Goal: Information Seeking & Learning: Compare options

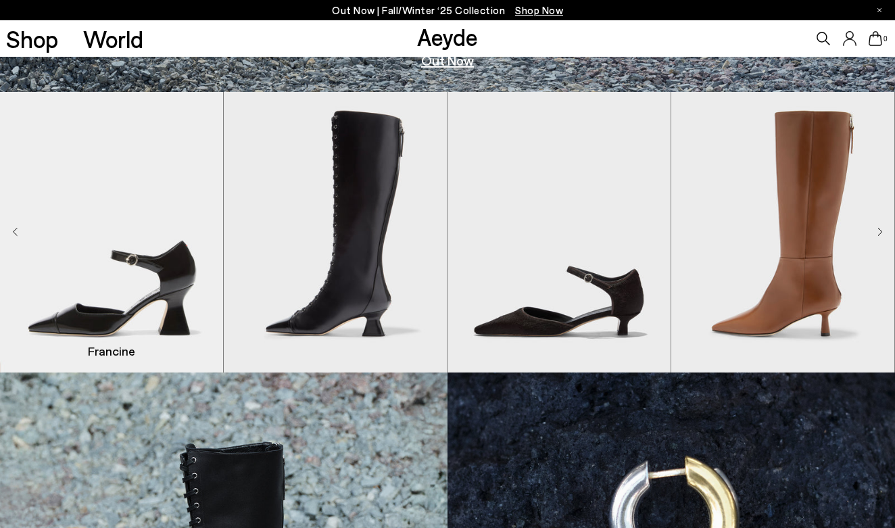
scroll to position [437, 0]
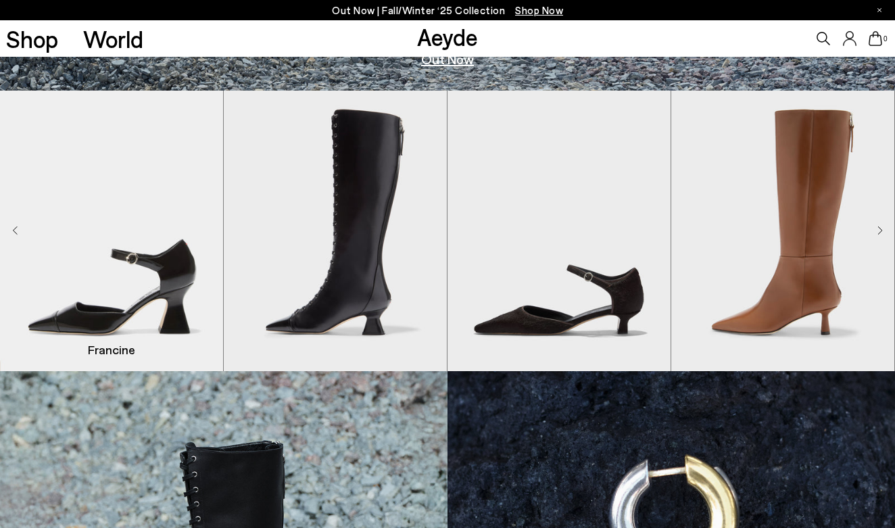
click at [103, 322] on img "1 / 8" at bounding box center [111, 231] width 223 height 280
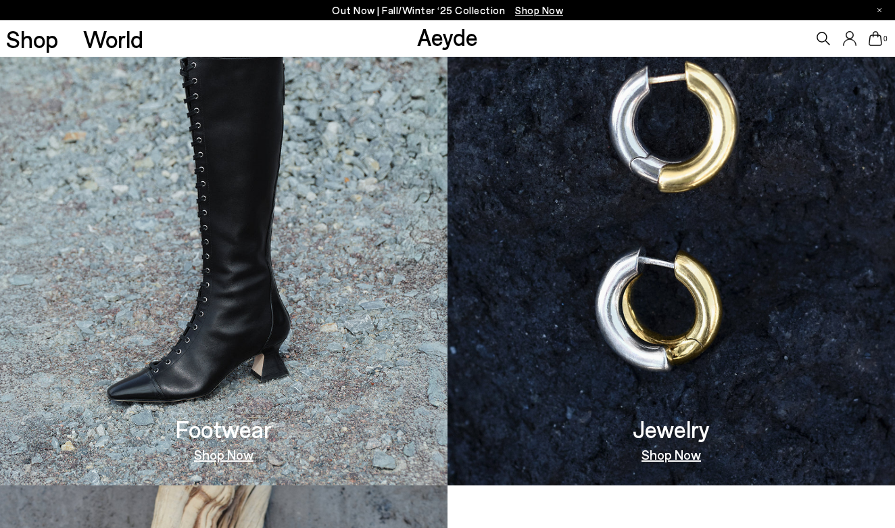
scroll to position [832, 0]
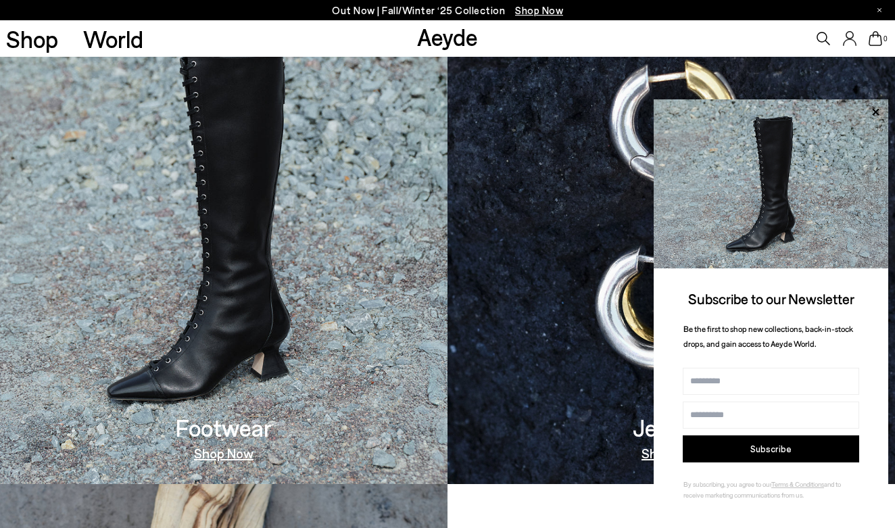
click at [876, 108] on icon at bounding box center [875, 112] width 18 height 18
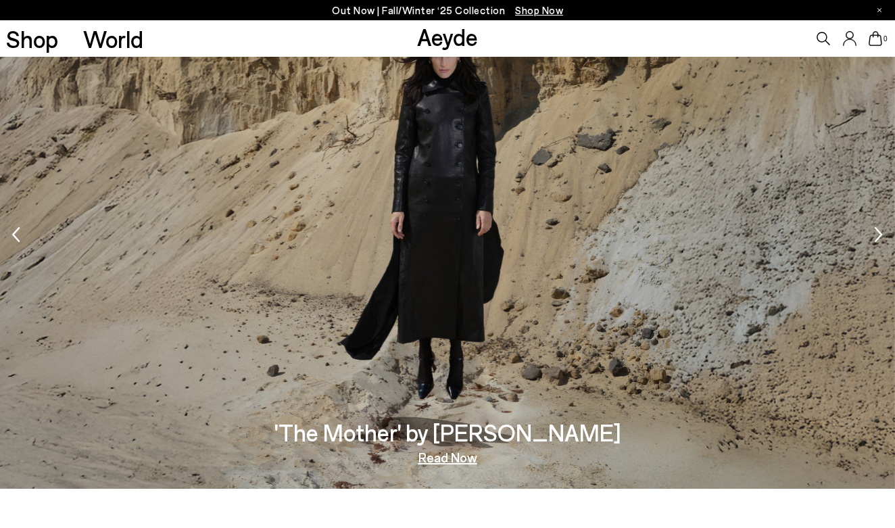
scroll to position [1844, 0]
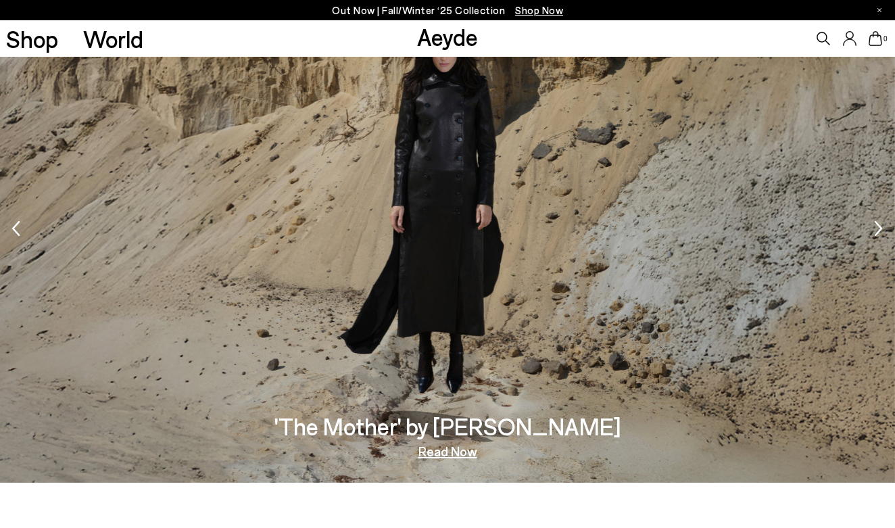
click at [460, 456] on link "Read Now" at bounding box center [447, 451] width 59 height 14
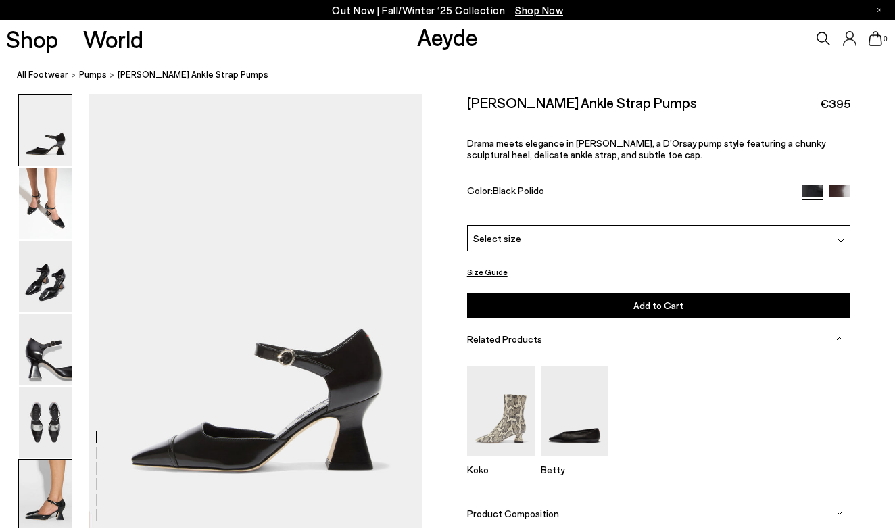
click at [54, 473] on img at bounding box center [45, 495] width 53 height 71
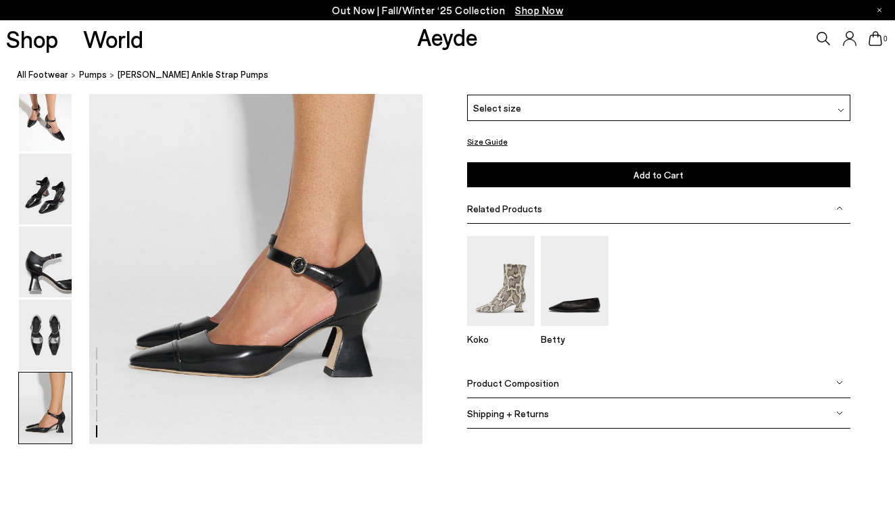
scroll to position [2323, 0]
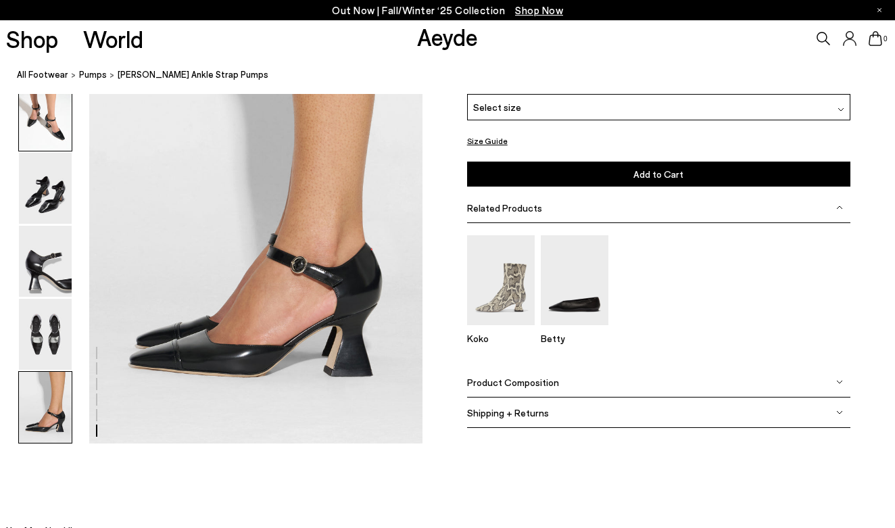
click at [43, 114] on img at bounding box center [45, 115] width 53 height 71
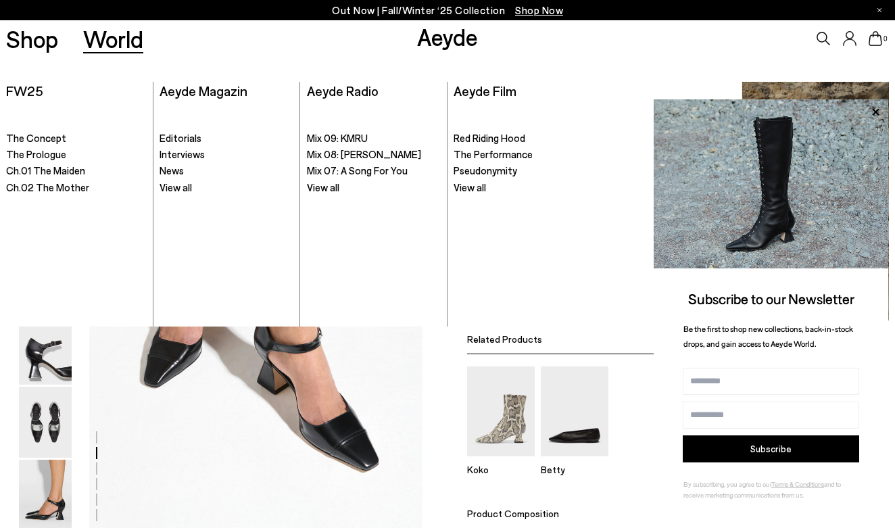
scroll to position [447, 0]
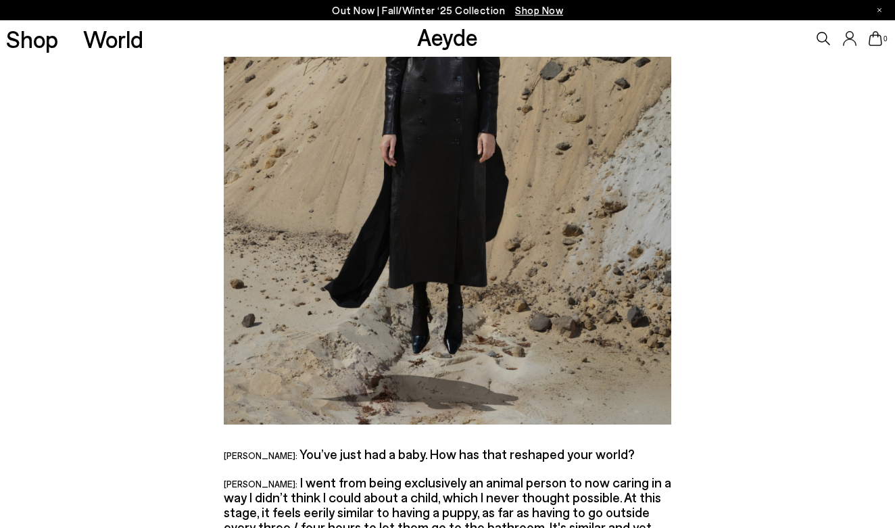
scroll to position [981, 0]
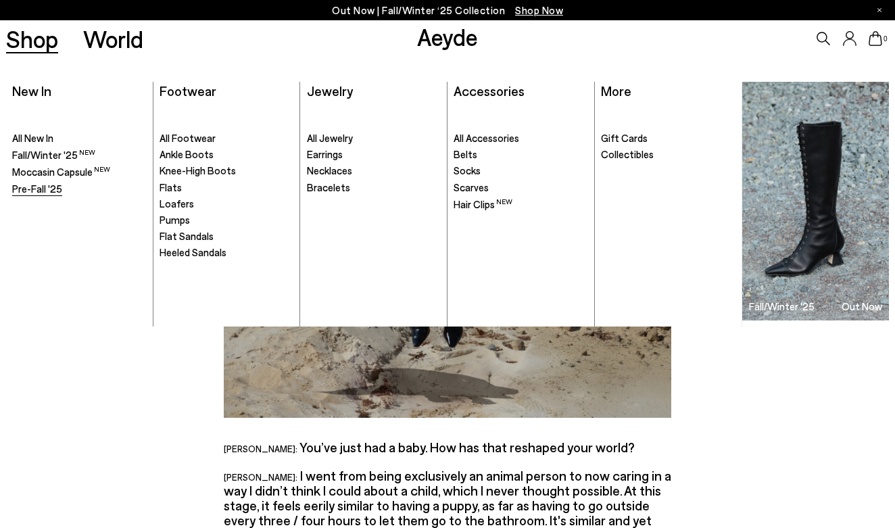
click at [36, 189] on span "Pre-Fall '25" at bounding box center [37, 188] width 50 height 12
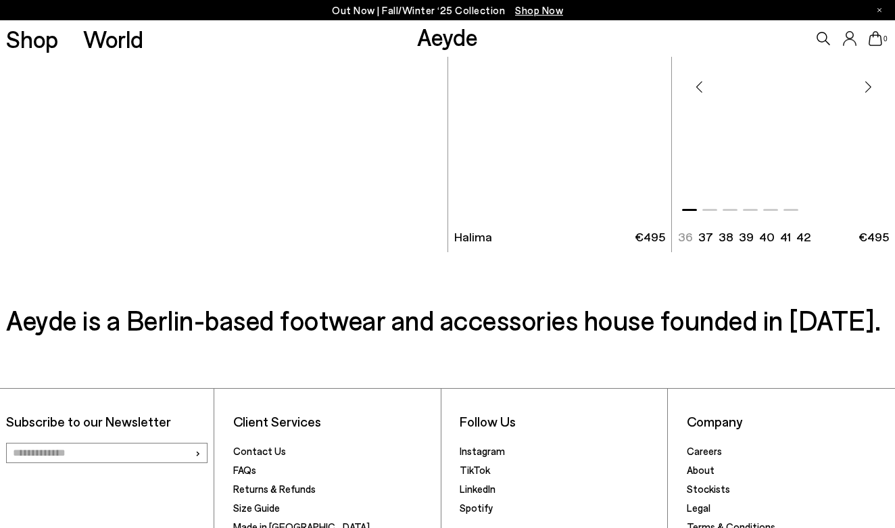
scroll to position [6276, 0]
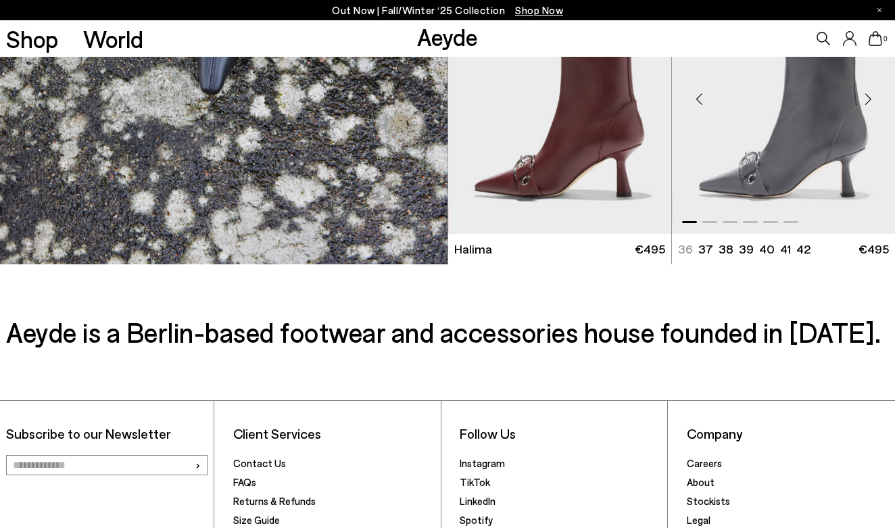
click at [866, 119] on div "Next slide" at bounding box center [867, 98] width 41 height 41
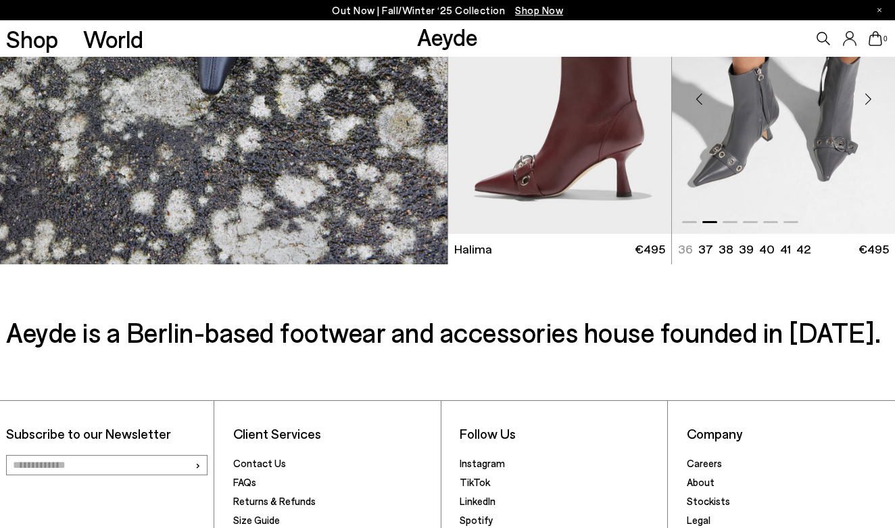
click at [833, 178] on img "2 / 6" at bounding box center [783, 93] width 223 height 280
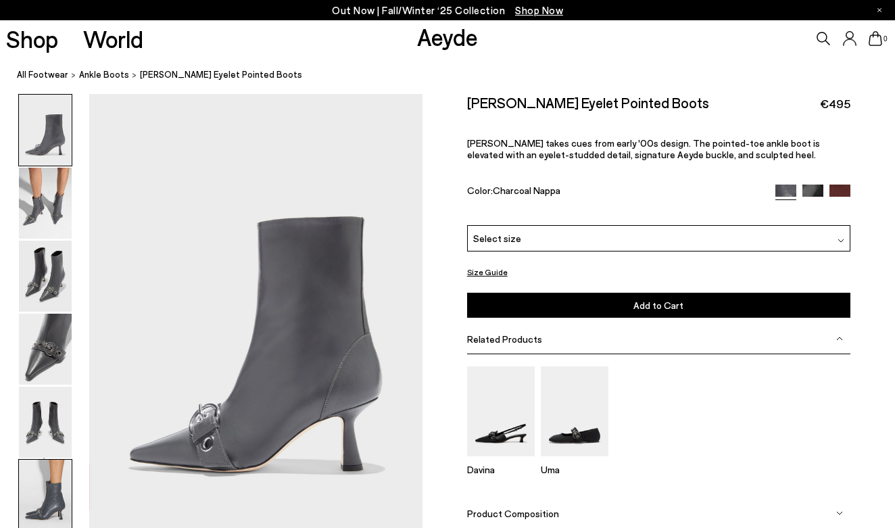
click at [41, 476] on img at bounding box center [45, 495] width 53 height 71
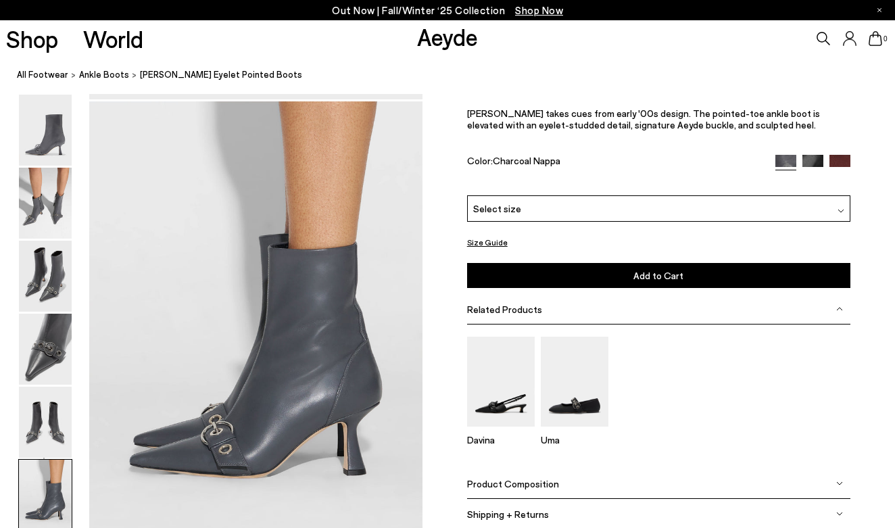
scroll to position [2221, 0]
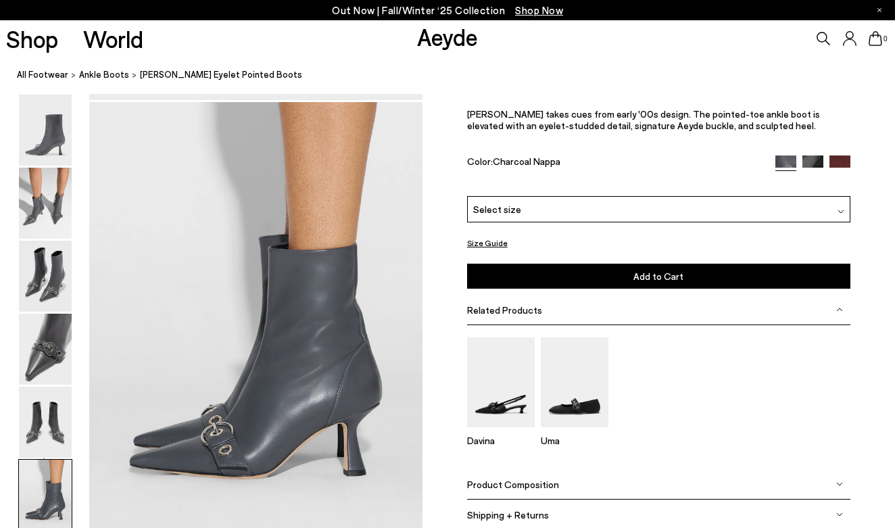
click at [843, 158] on img at bounding box center [839, 165] width 21 height 21
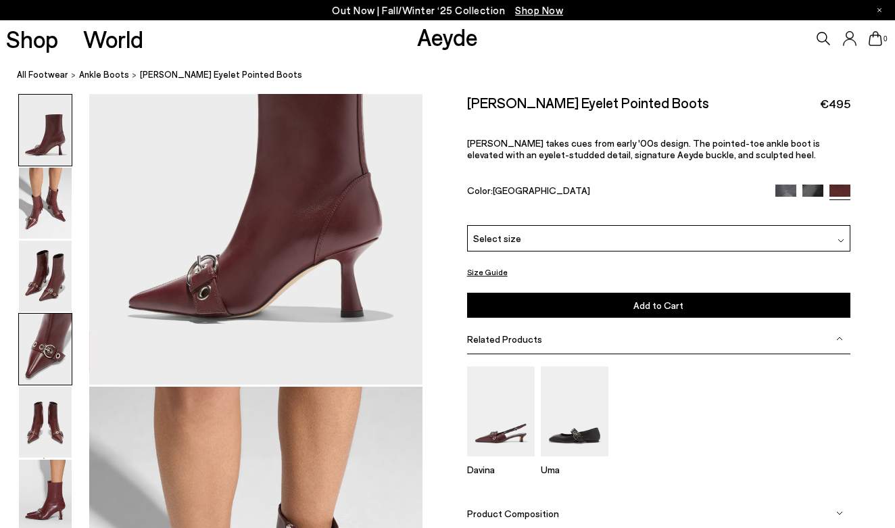
click at [43, 352] on img at bounding box center [45, 349] width 53 height 71
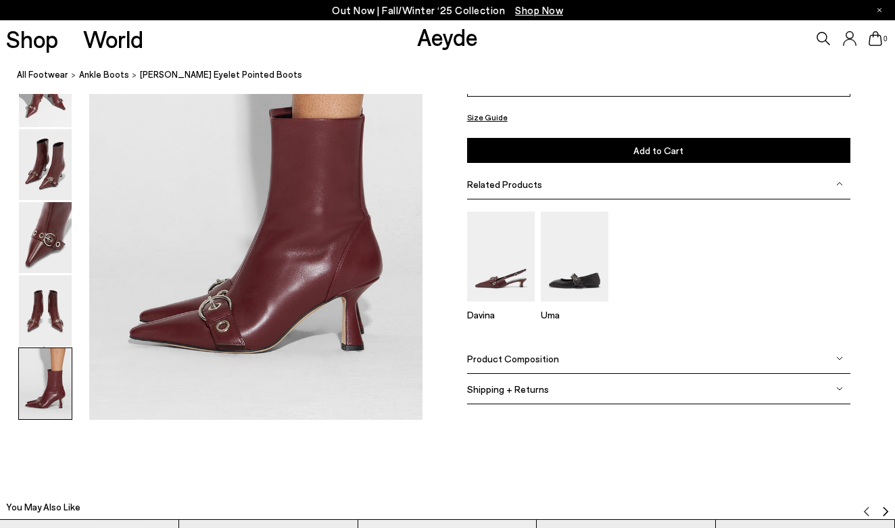
scroll to position [2348, 0]
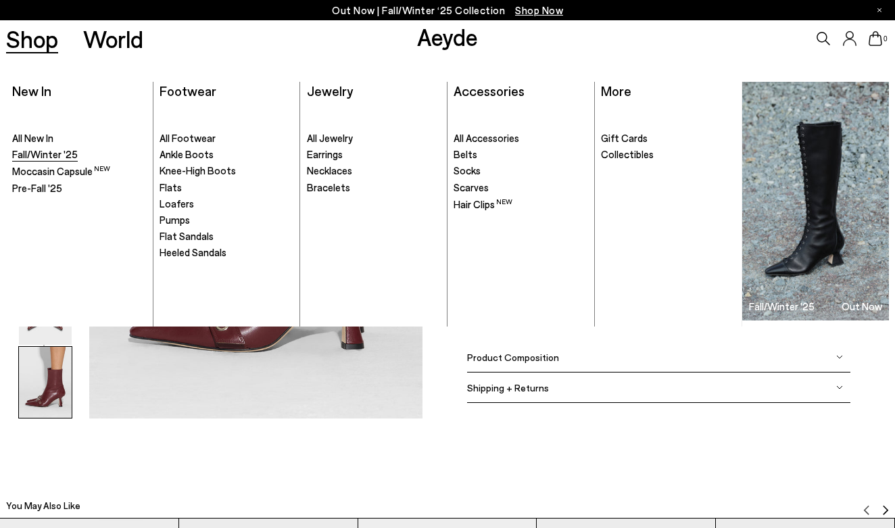
click at [41, 151] on span "Fall/Winter '25" at bounding box center [45, 154] width 66 height 12
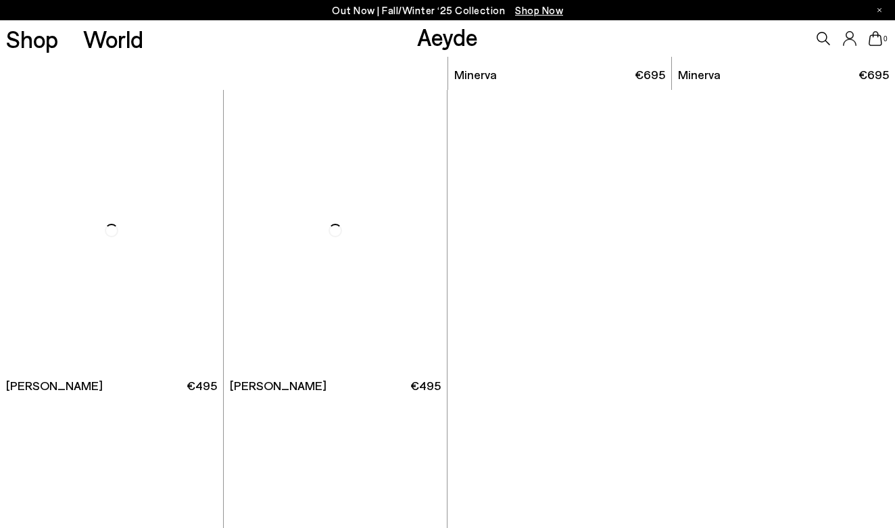
scroll to position [2721, 0]
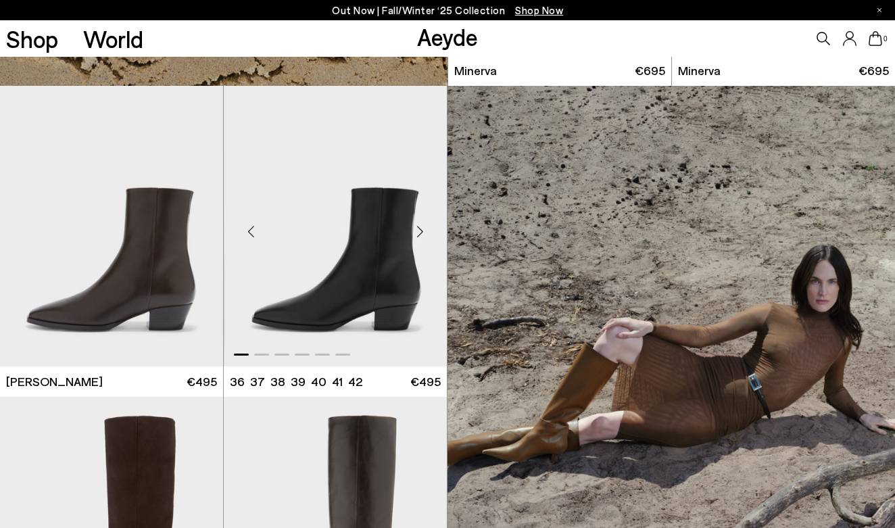
click at [318, 270] on img "1 / 6" at bounding box center [336, 226] width 223 height 280
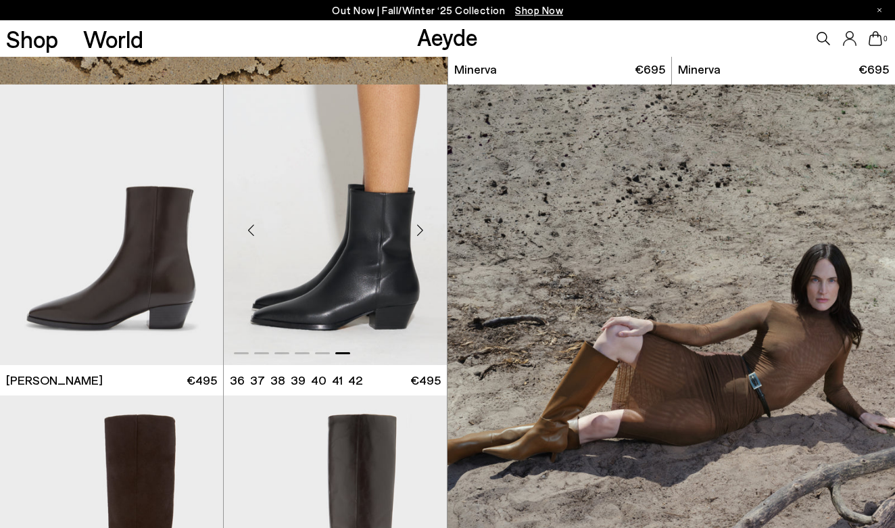
click at [321, 269] on img "6 / 6" at bounding box center [335, 224] width 223 height 280
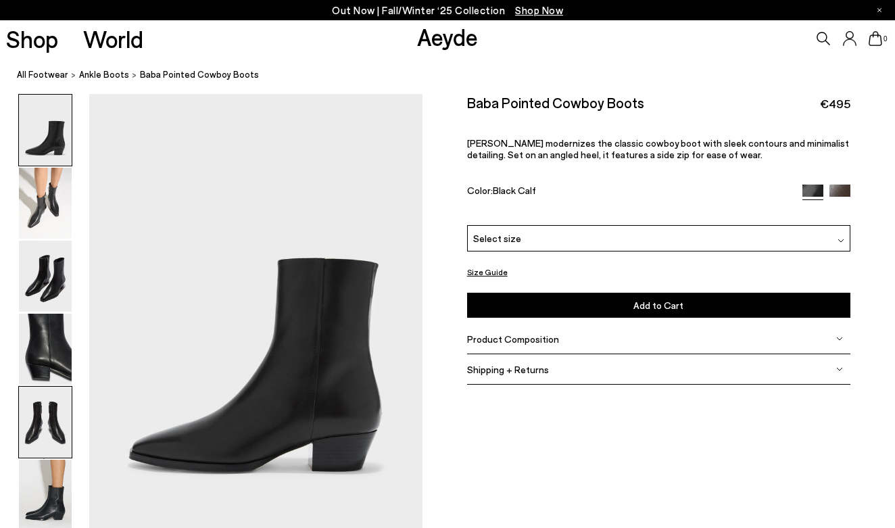
click at [59, 407] on img at bounding box center [45, 422] width 53 height 71
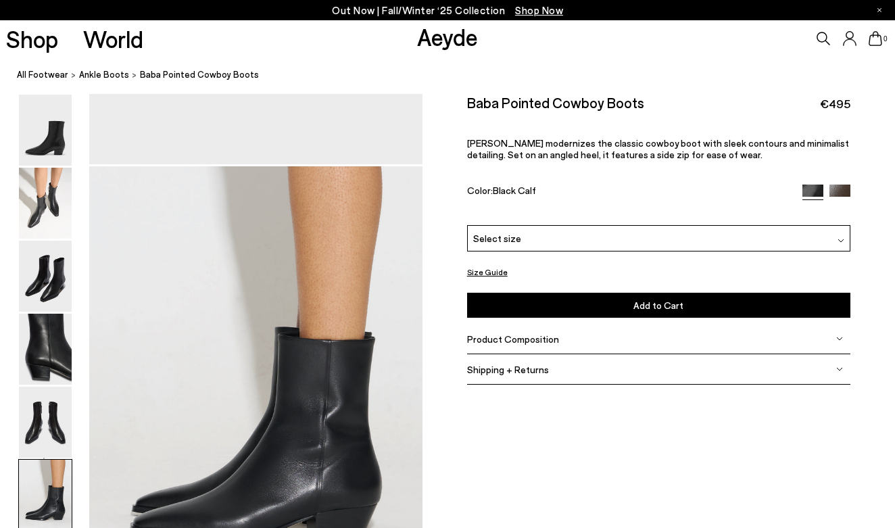
scroll to position [2156, 0]
click at [841, 189] on img at bounding box center [839, 194] width 21 height 21
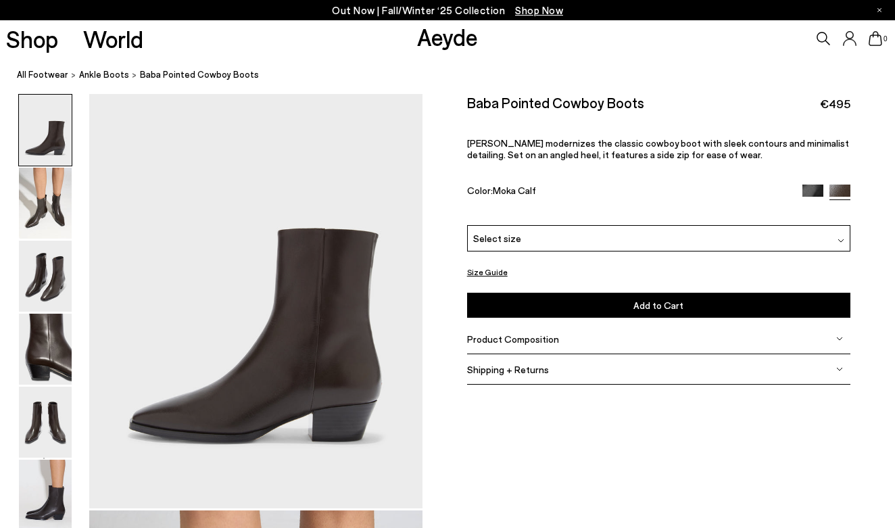
scroll to position [32, 0]
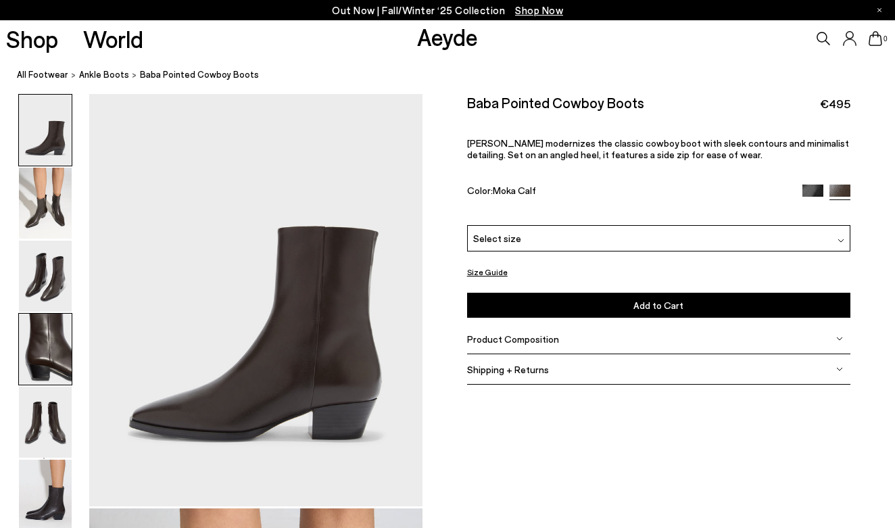
click at [53, 343] on img at bounding box center [45, 349] width 53 height 71
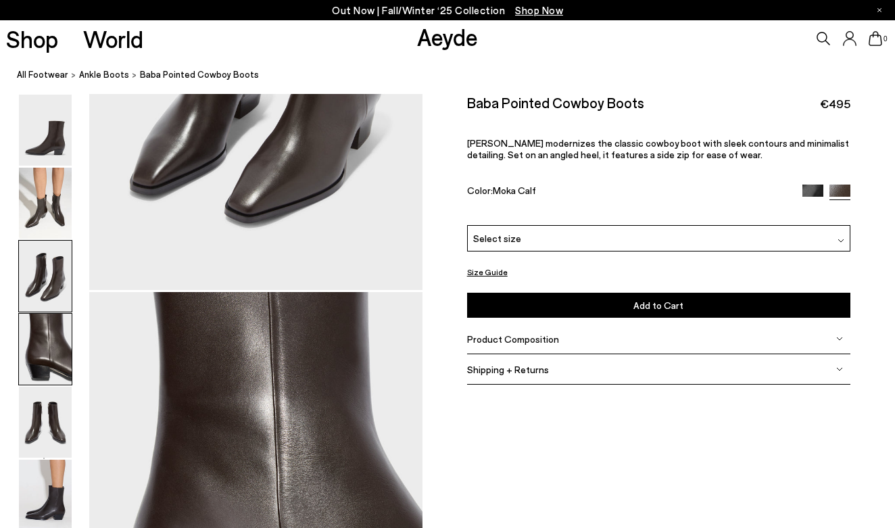
scroll to position [1338, 0]
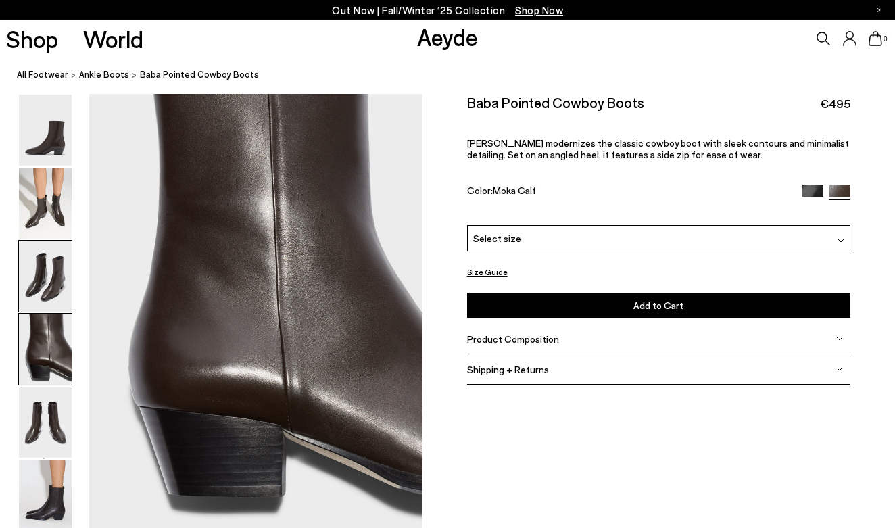
click at [55, 269] on img at bounding box center [45, 276] width 53 height 71
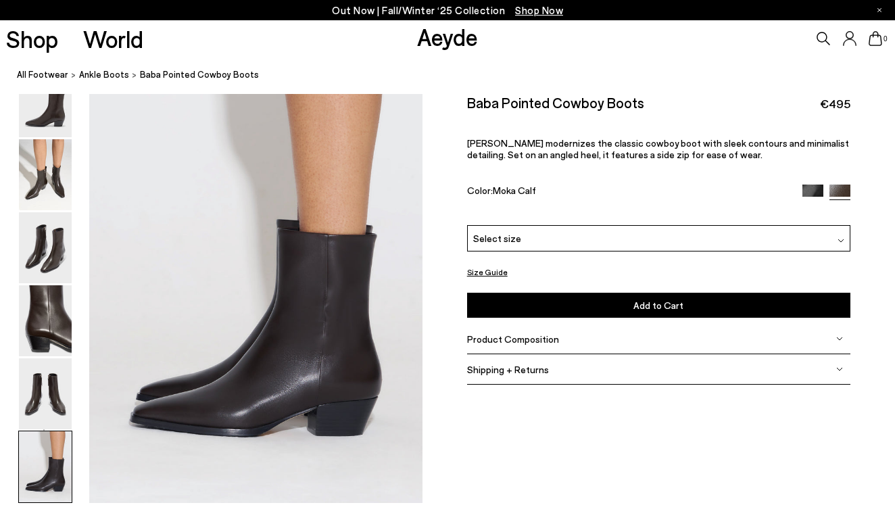
scroll to position [2266, 0]
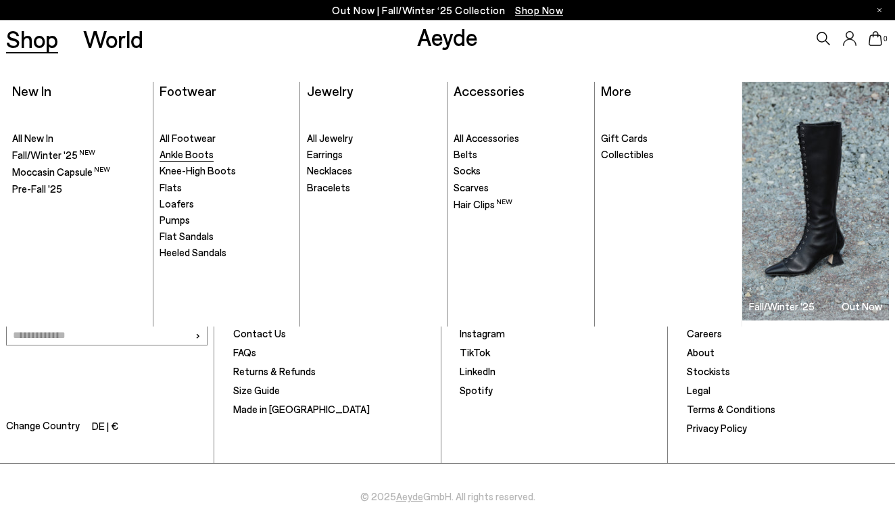
scroll to position [6406, 0]
click at [170, 153] on span "Ankle Boots" at bounding box center [186, 154] width 54 height 12
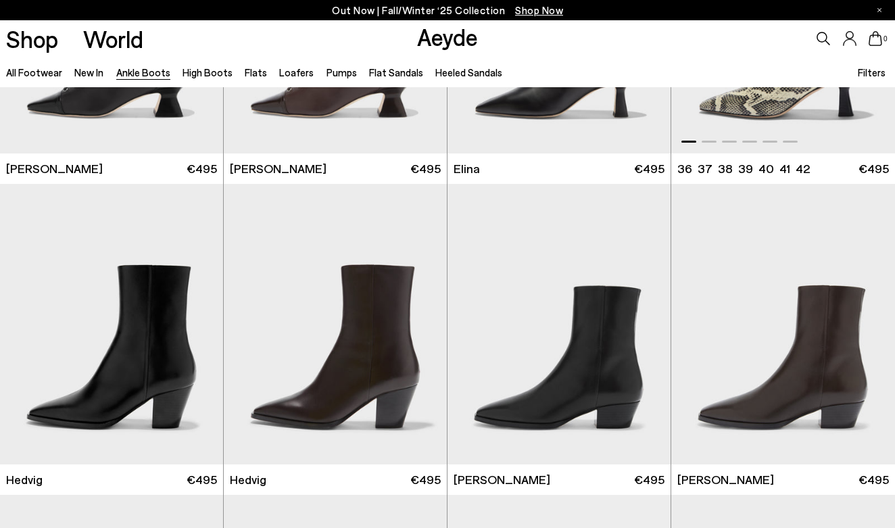
scroll to position [216, 0]
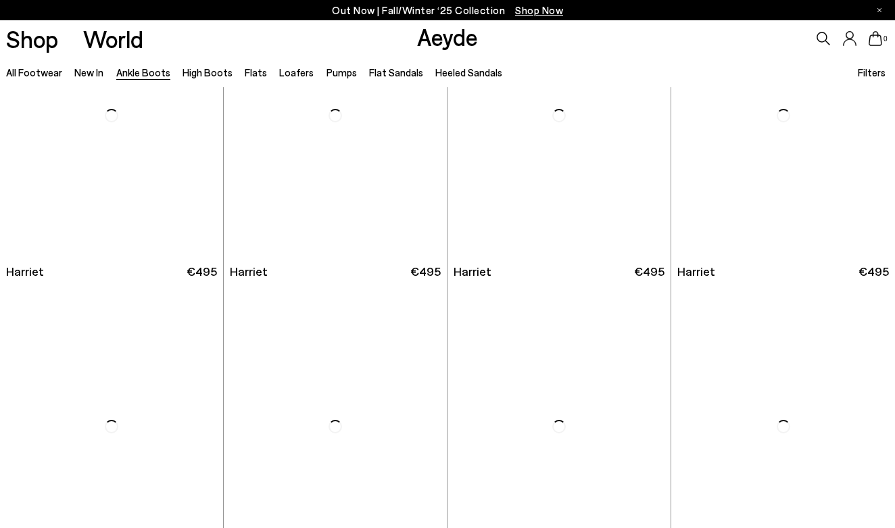
scroll to position [1978, 0]
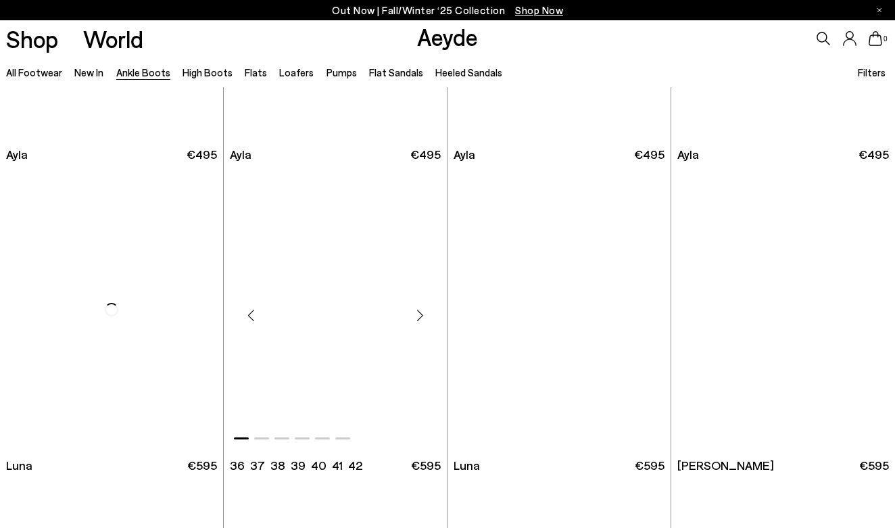
scroll to position [3652, 0]
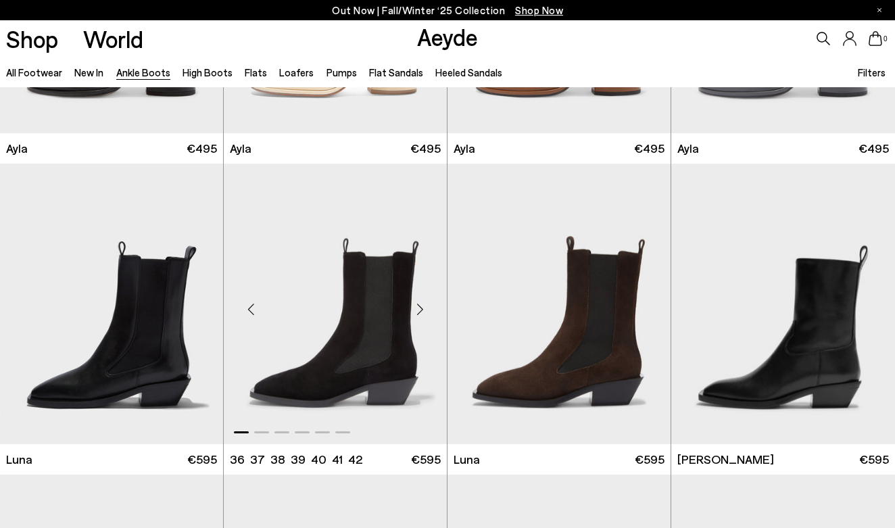
click at [382, 364] on img "1 / 6" at bounding box center [335, 304] width 223 height 280
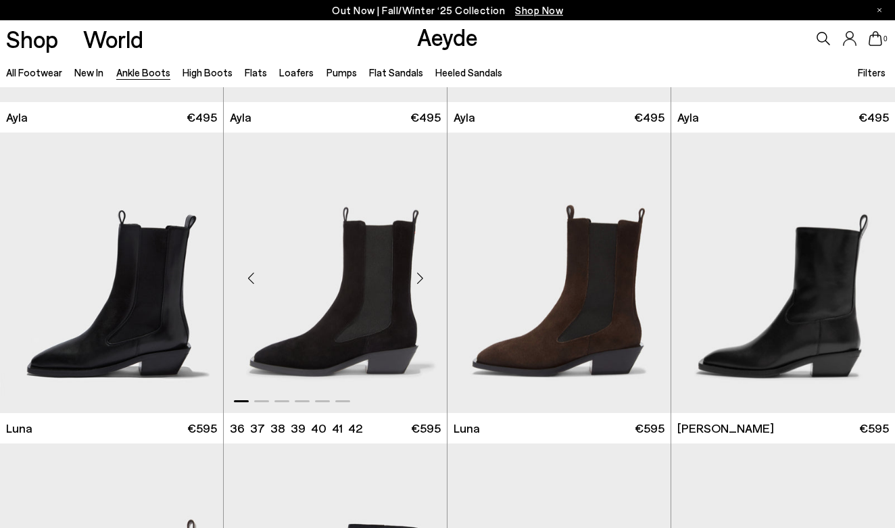
scroll to position [3687, 0]
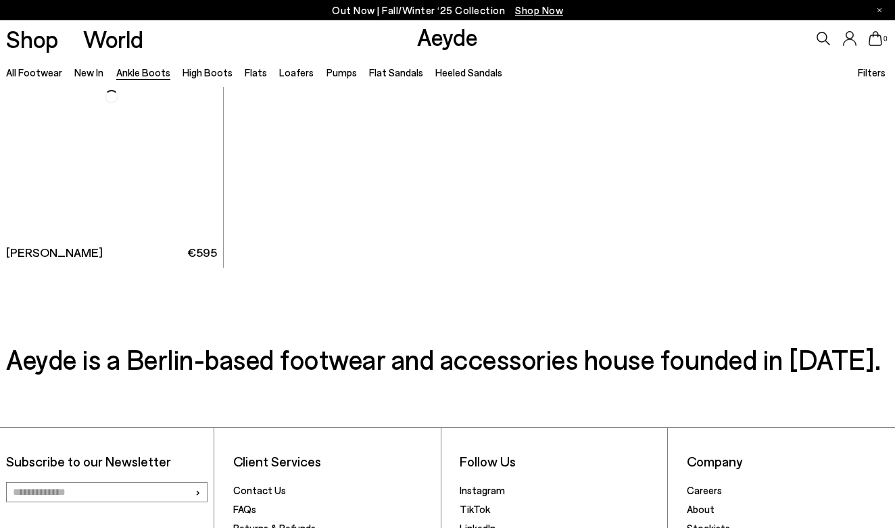
scroll to position [6659, 0]
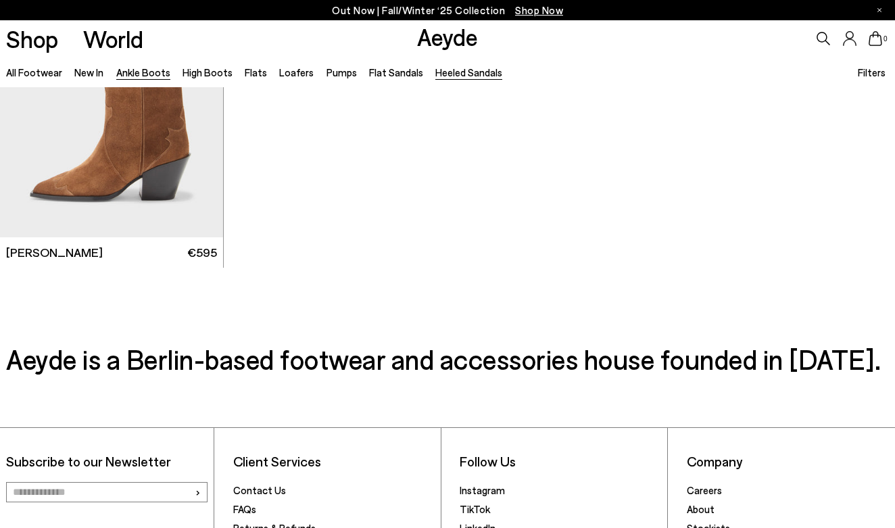
click at [435, 70] on link "Heeled Sandals" at bounding box center [468, 72] width 67 height 12
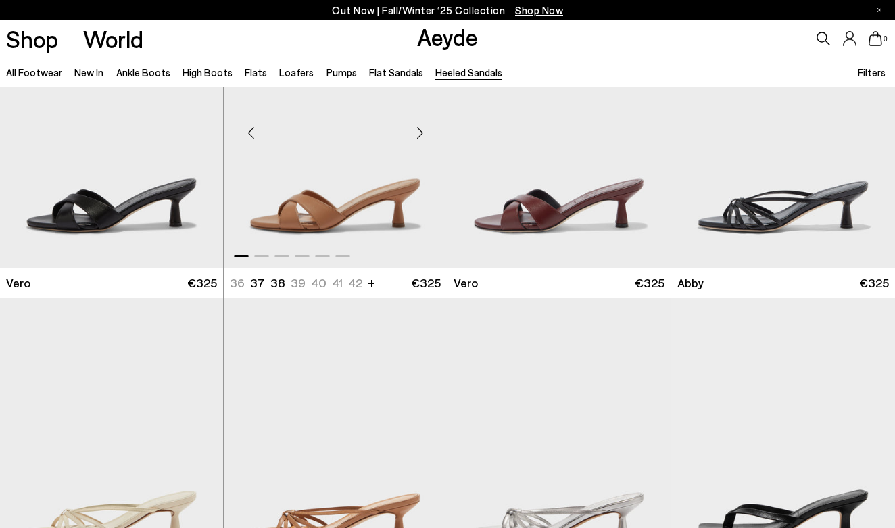
scroll to position [413, 0]
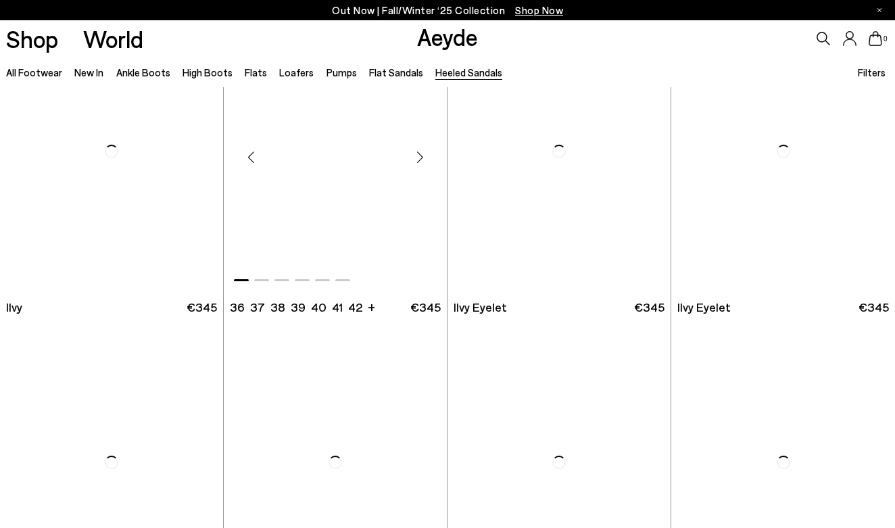
scroll to position [1942, 0]
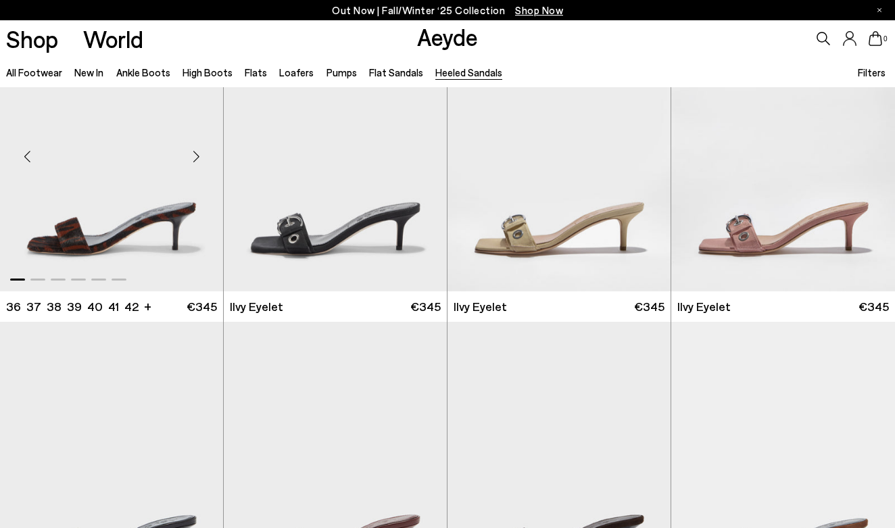
click at [98, 238] on img "1 / 6" at bounding box center [111, 150] width 223 height 280
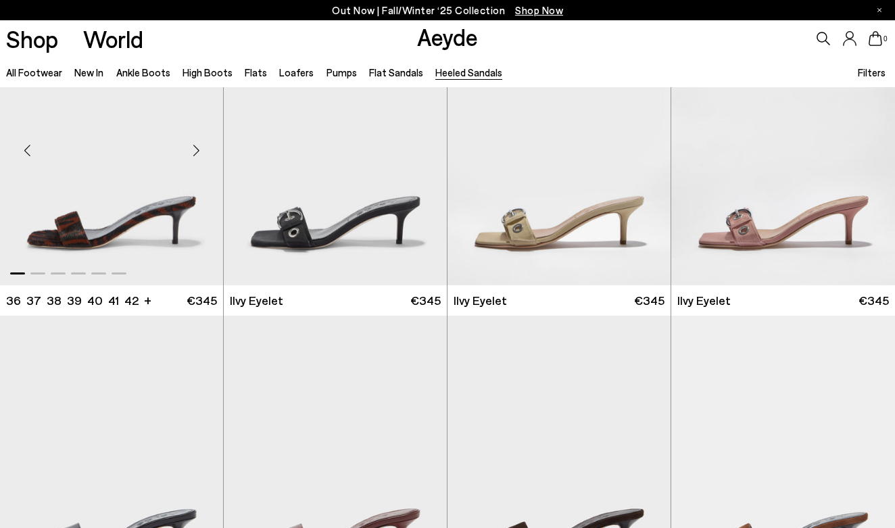
click at [98, 238] on img "1 / 6" at bounding box center [111, 144] width 223 height 280
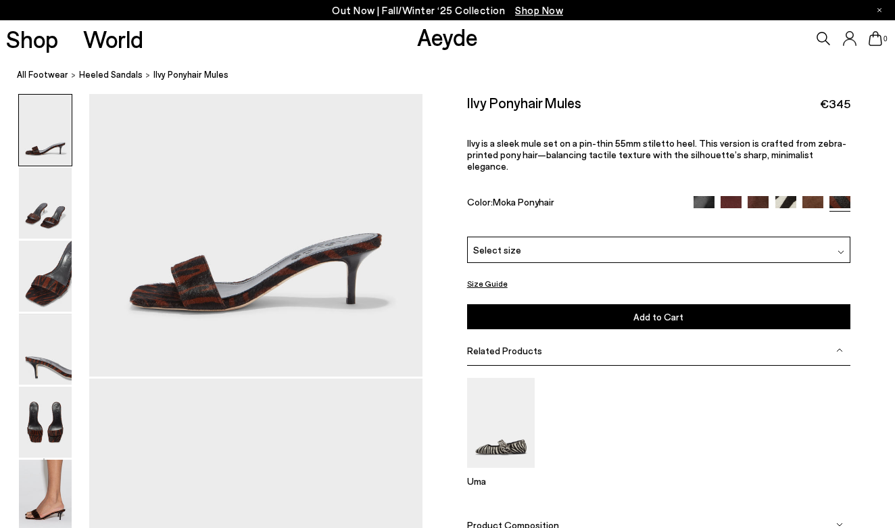
scroll to position [152, 0]
click at [56, 284] on img at bounding box center [45, 276] width 53 height 71
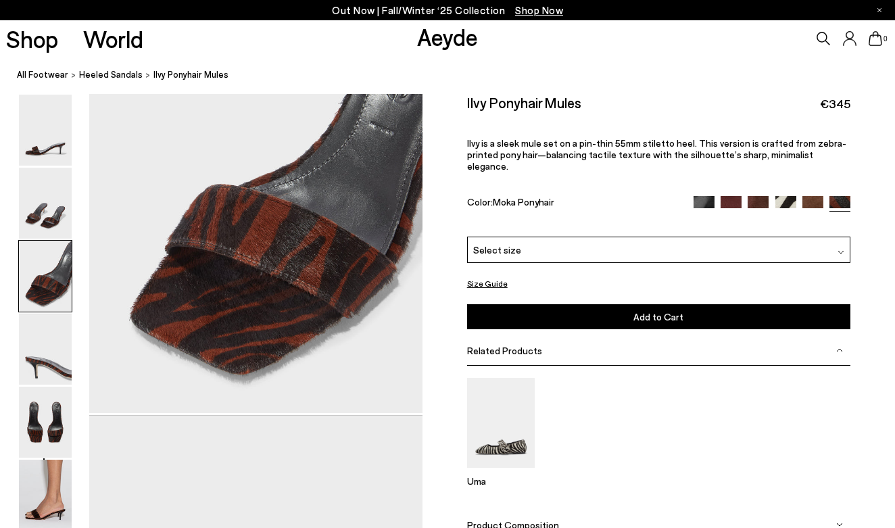
scroll to position [1008, 0]
